Goal: Information Seeking & Learning: Learn about a topic

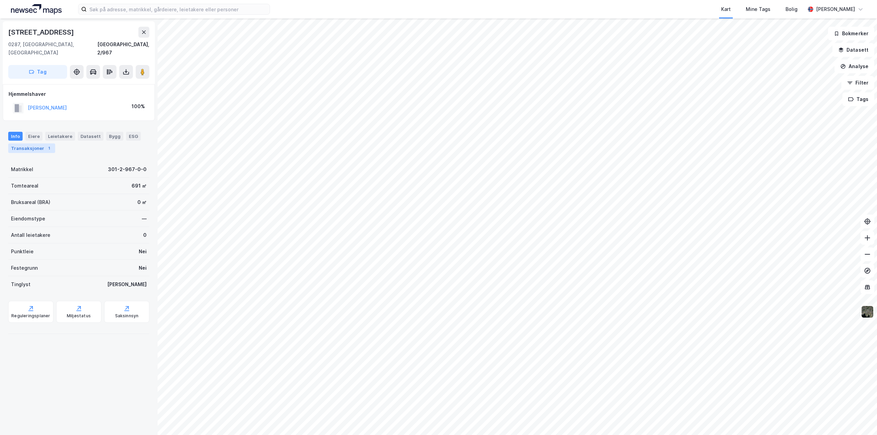
click at [27, 143] on div "Transaksjoner 1" at bounding box center [31, 148] width 47 height 10
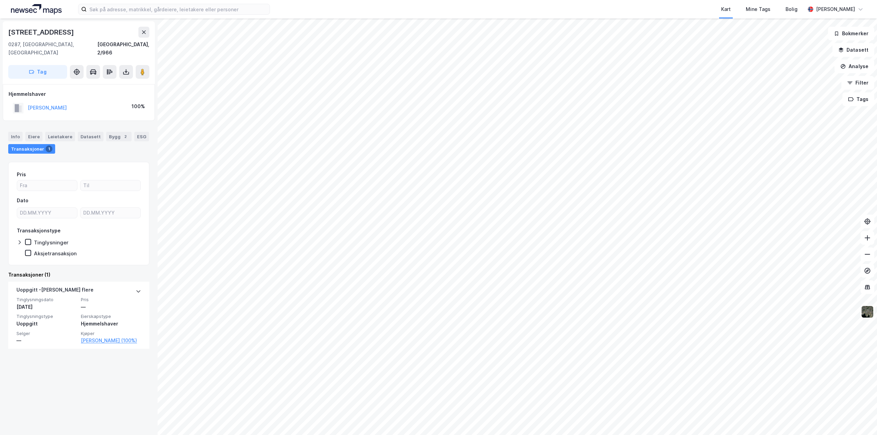
click at [33, 144] on div "Transaksjoner 1" at bounding box center [31, 149] width 47 height 10
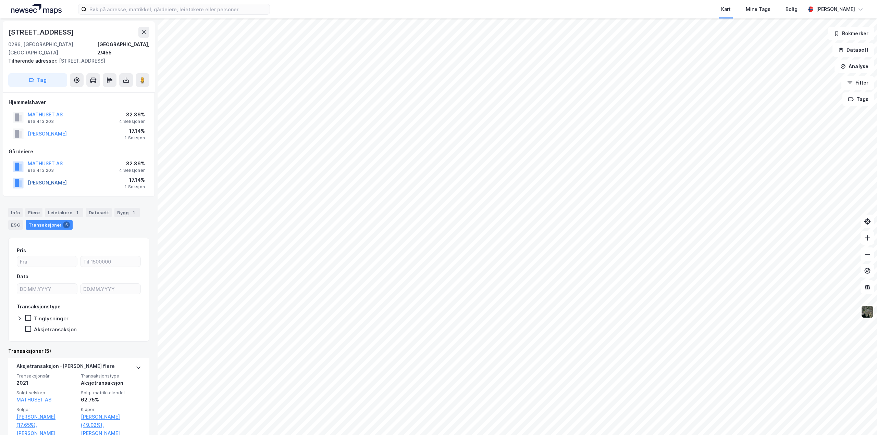
click at [0, 0] on button "SVENDSEN KÅRE LORANG" at bounding box center [0, 0] width 0 height 0
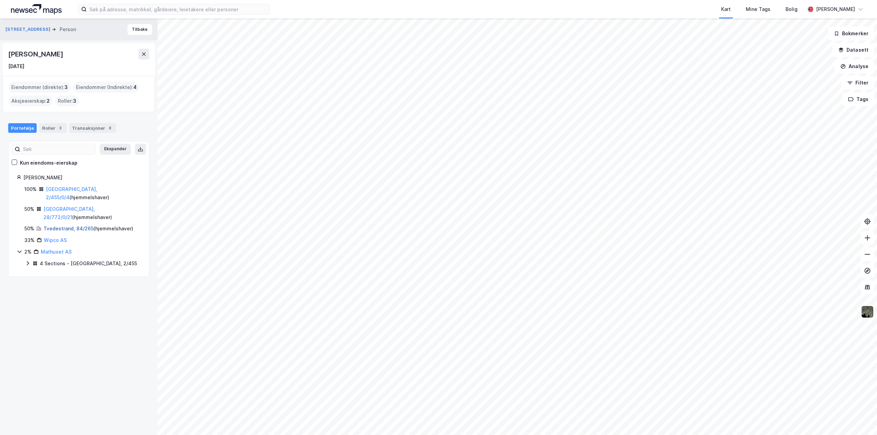
click at [62, 226] on link "Tvedestrand, 84/265" at bounding box center [68, 229] width 50 height 6
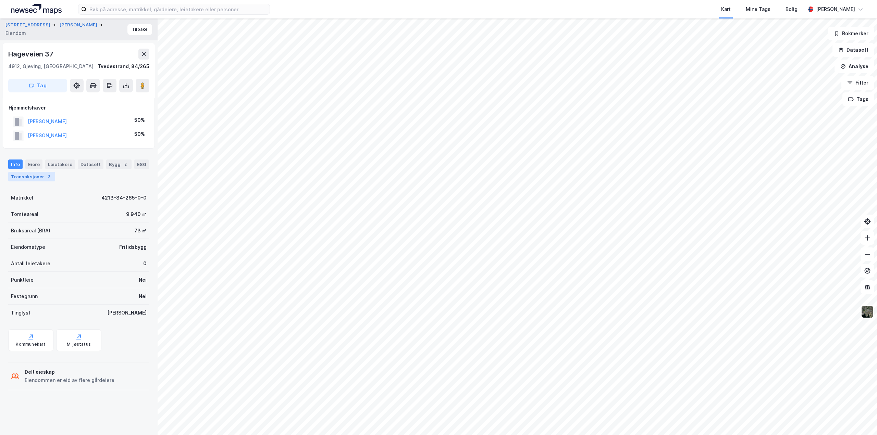
click at [29, 174] on div "Transaksjoner 2" at bounding box center [31, 177] width 47 height 10
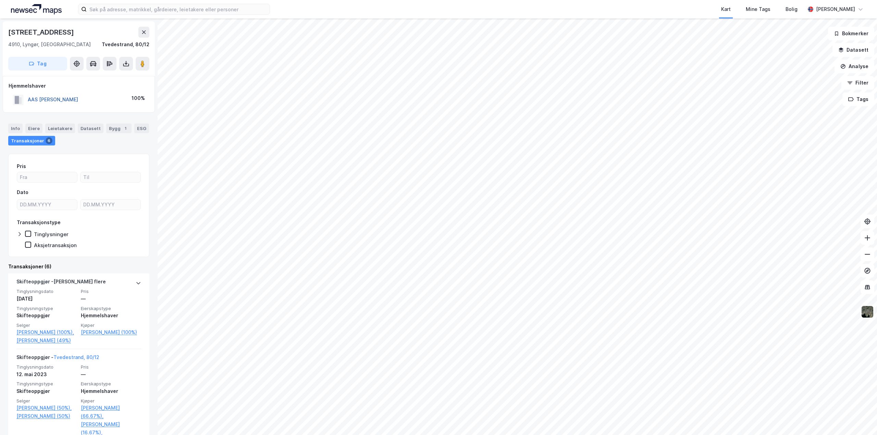
click at [0, 0] on button "AAS ANDERS F WALLACE" at bounding box center [0, 0] width 0 height 0
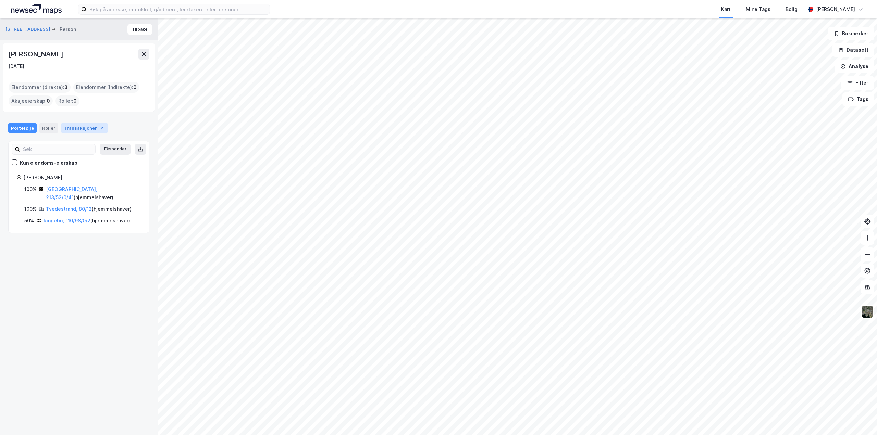
click at [75, 125] on div "Transaksjoner 2" at bounding box center [84, 128] width 47 height 10
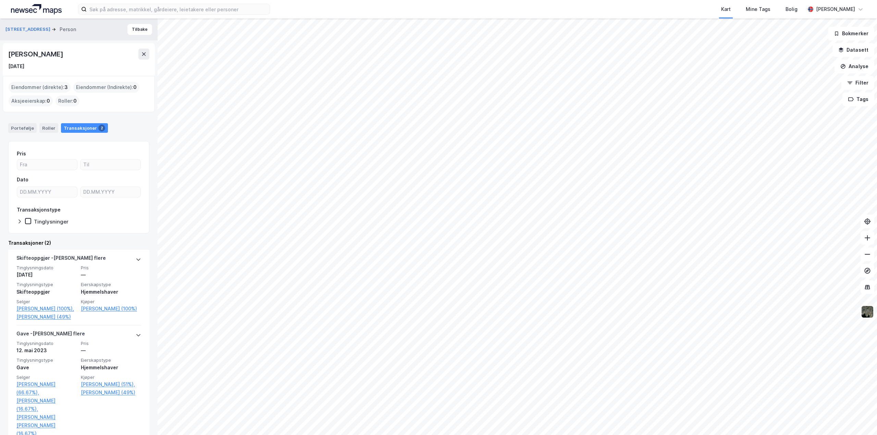
scroll to position [23, 0]
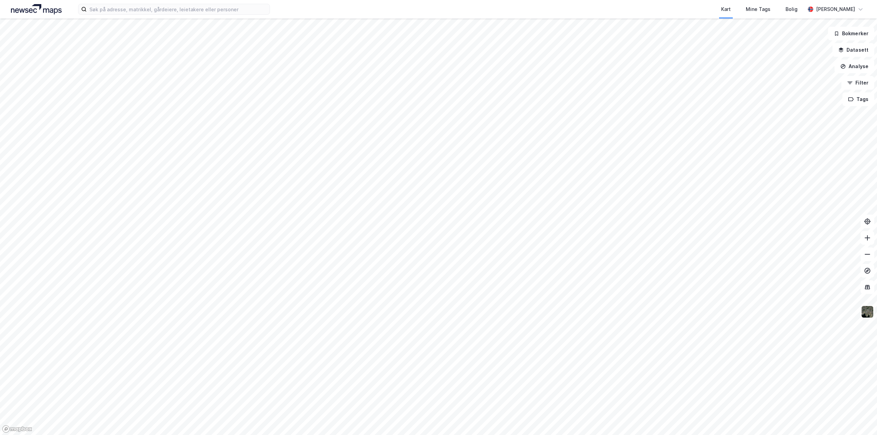
click at [0, 348] on html "Kart Mine Tags [PERSON_NAME] Bokmerker Datasett Analyse Filter Tags" at bounding box center [438, 217] width 877 height 435
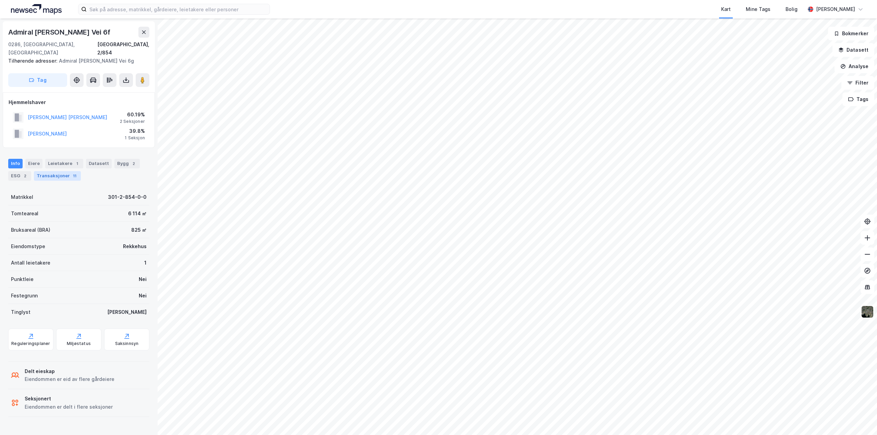
click at [58, 171] on div "Transaksjoner 11" at bounding box center [57, 176] width 47 height 10
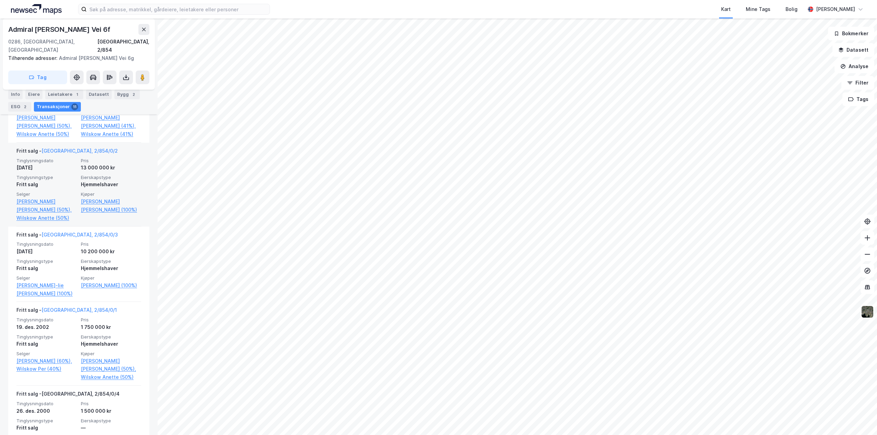
scroll to position [411, 0]
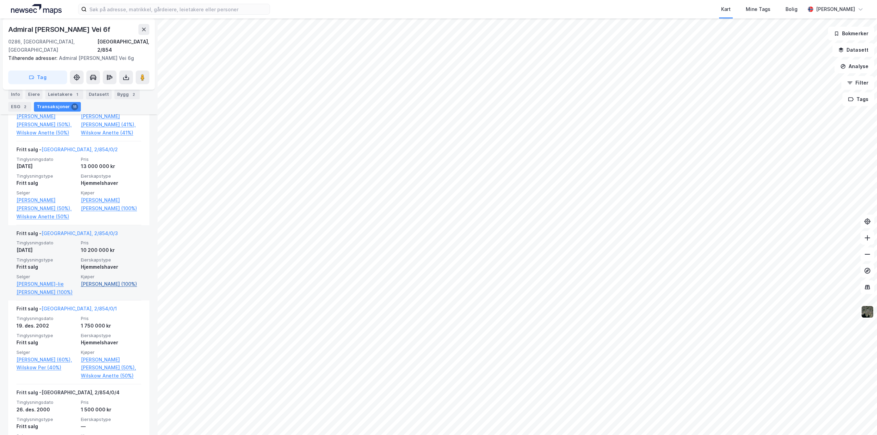
click at [104, 280] on link "[PERSON_NAME] (100%)" at bounding box center [111, 284] width 60 height 8
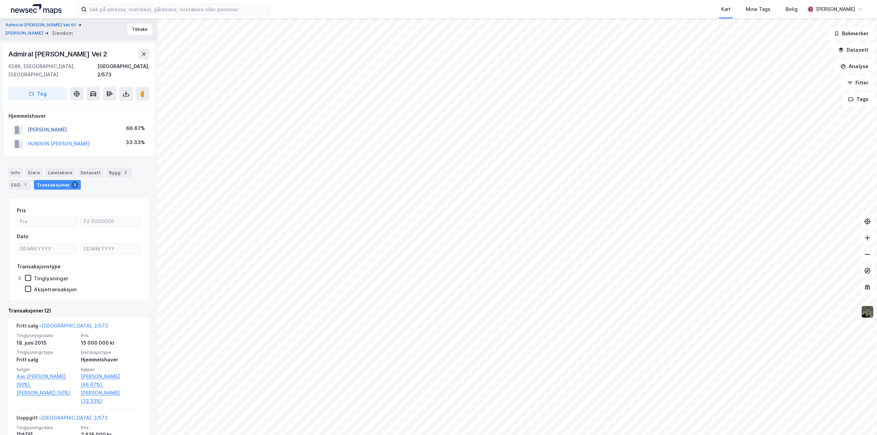
click at [0, 0] on button "[PERSON_NAME]" at bounding box center [0, 0] width 0 height 0
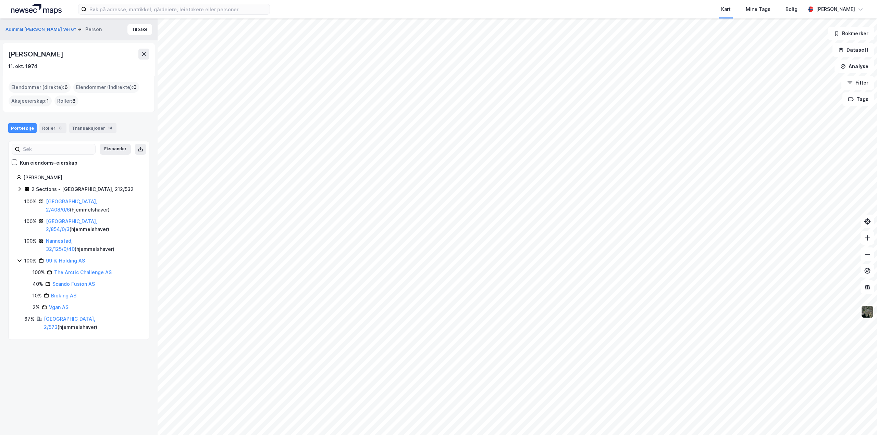
click at [55, 188] on div "2 Sections - [GEOGRAPHIC_DATA], 212/532" at bounding box center [83, 189] width 102 height 8
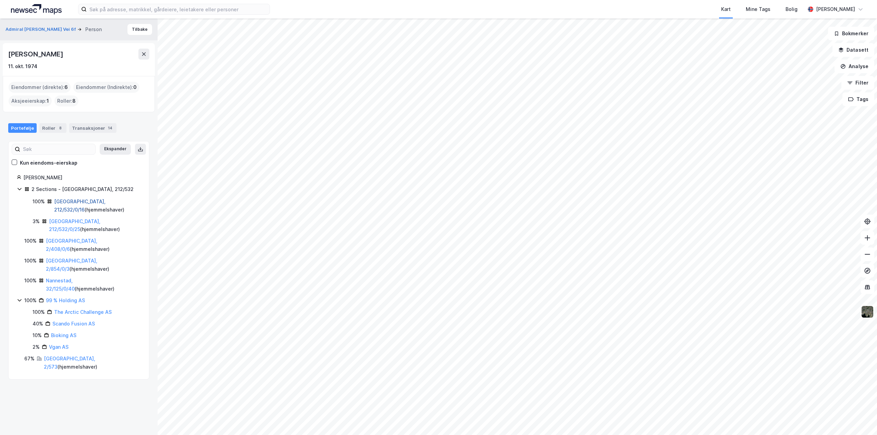
click at [62, 199] on link "[GEOGRAPHIC_DATA], 212/532/0/16" at bounding box center [79, 206] width 51 height 14
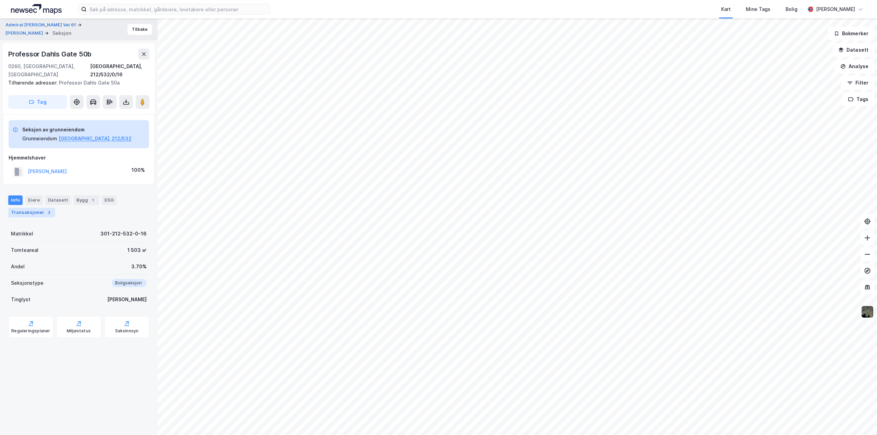
click at [23, 208] on div "Transaksjoner 3" at bounding box center [31, 213] width 47 height 10
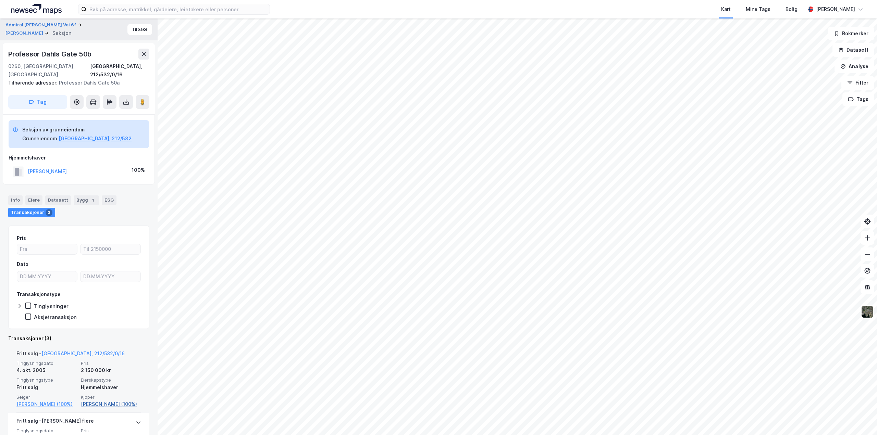
click at [106, 400] on link "[PERSON_NAME] (100%)" at bounding box center [111, 404] width 60 height 8
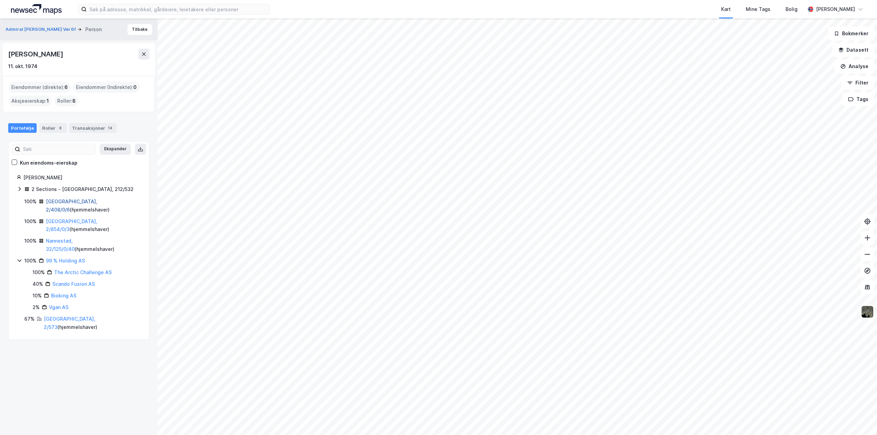
click at [62, 204] on link "[GEOGRAPHIC_DATA], 2/408/0/6" at bounding box center [71, 206] width 51 height 14
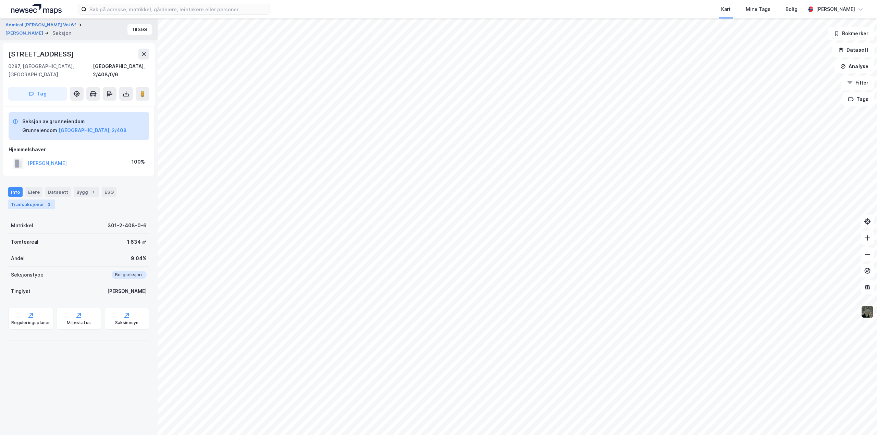
click at [32, 200] on div "Transaksjoner 3" at bounding box center [31, 205] width 47 height 10
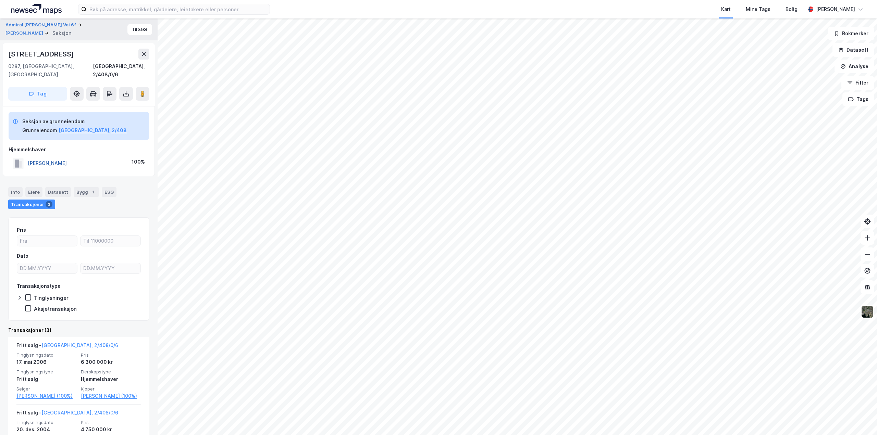
click at [0, 0] on button "[PERSON_NAME]" at bounding box center [0, 0] width 0 height 0
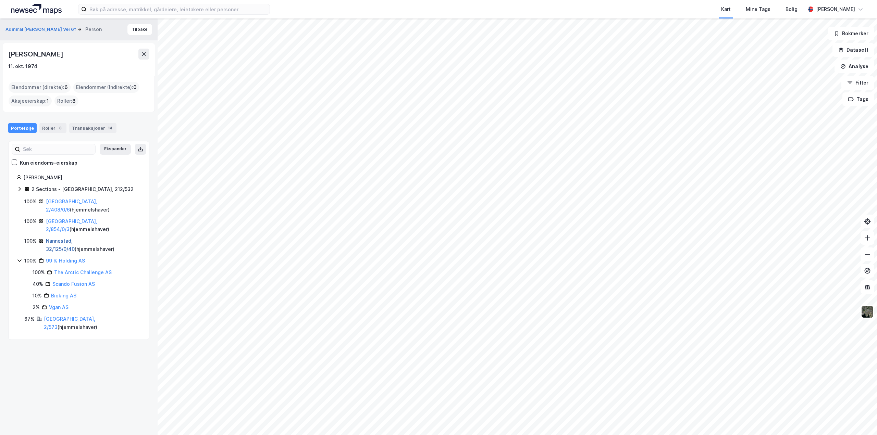
click at [74, 238] on link "Nannestad, 32/125/0/40" at bounding box center [60, 245] width 29 height 14
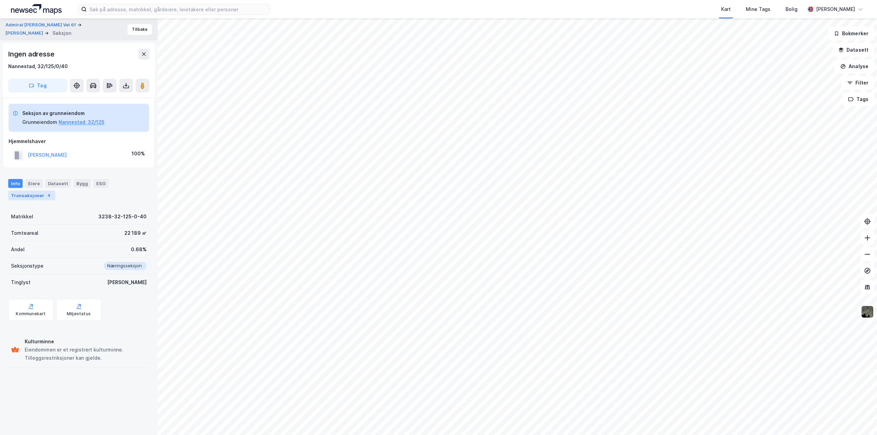
click at [33, 198] on div "Transaksjoner 4" at bounding box center [31, 196] width 47 height 10
